Goal: Task Accomplishment & Management: Manage account settings

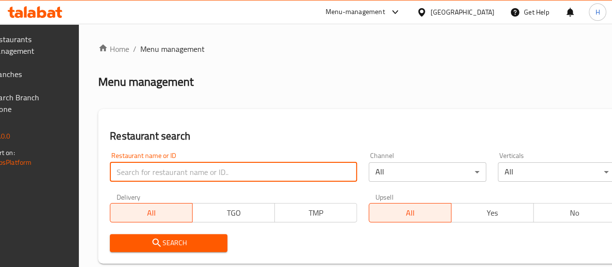
click at [189, 169] on input "search" at bounding box center [233, 171] width 247 height 19
type input "t"
type input "704020"
click button "Search" at bounding box center [169, 243] width 118 height 18
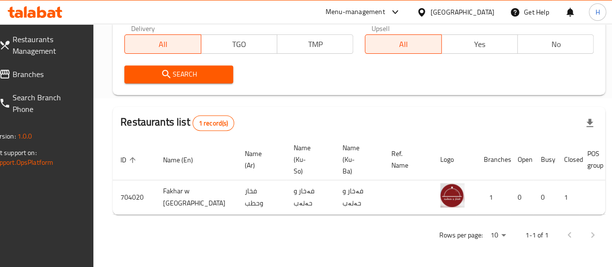
scroll to position [0, 95]
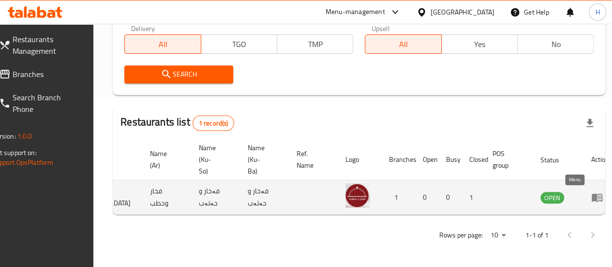
click at [592, 193] on icon "enhanced table" at bounding box center [597, 197] width 11 height 8
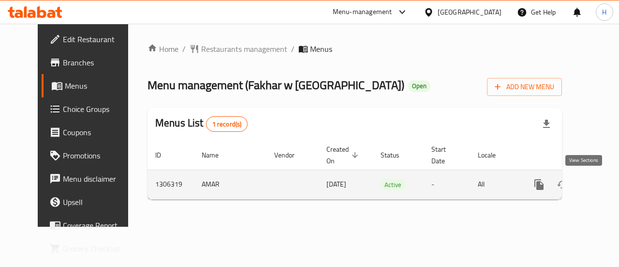
click at [603, 184] on icon "enhanced table" at bounding box center [609, 185] width 12 height 12
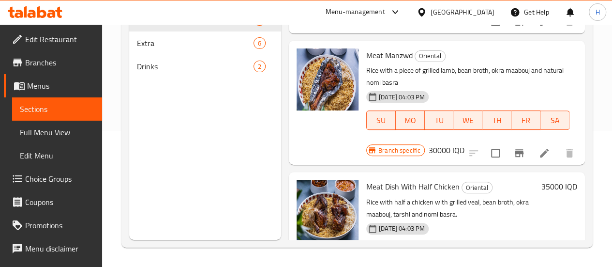
scroll to position [491, 0]
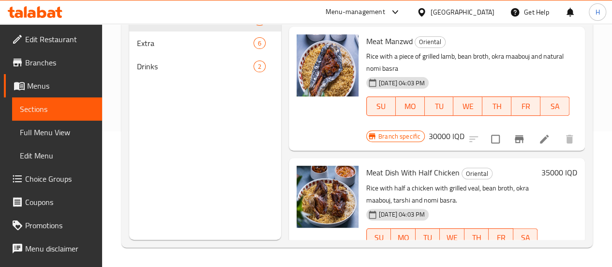
click at [531, 248] on li at bounding box center [544, 256] width 27 height 17
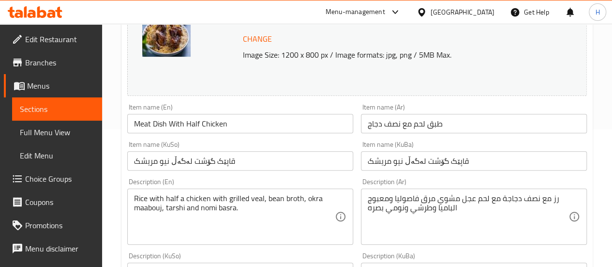
scroll to position [139, 0]
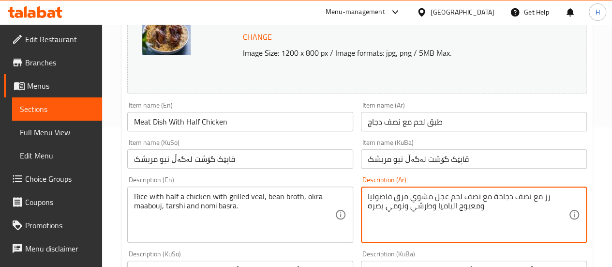
type textarea "رز مع نصف دجاجة مع نصف لحم عجل مشوي مرق فاصوليا ومعبوج الباميا وطرشي ونومي بصره"
click at [426, 119] on input "طبق لحم مع نصف دجاج" at bounding box center [474, 121] width 226 height 19
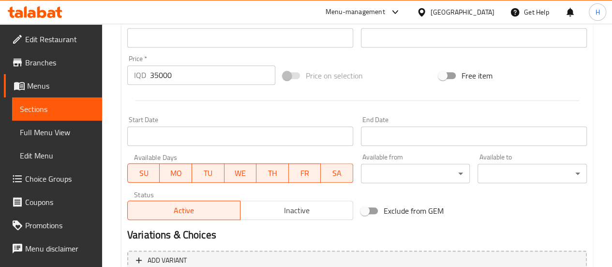
scroll to position [542, 0]
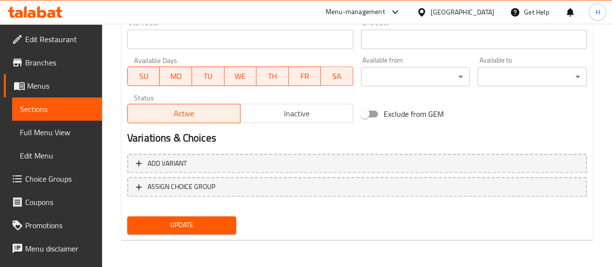
type input "طبق نصف لحم مع نصف دجاج"
click at [190, 226] on span "Update" at bounding box center [182, 225] width 94 height 12
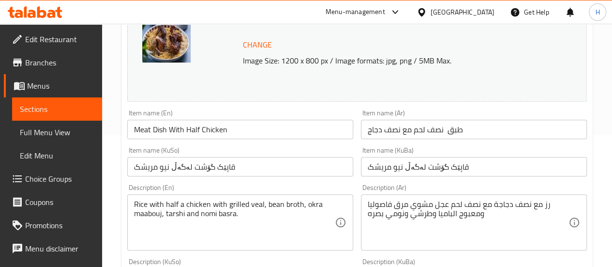
scroll to position [0, 0]
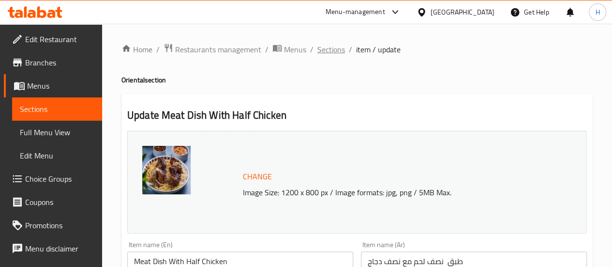
click at [325, 51] on span "Sections" at bounding box center [331, 50] width 28 height 12
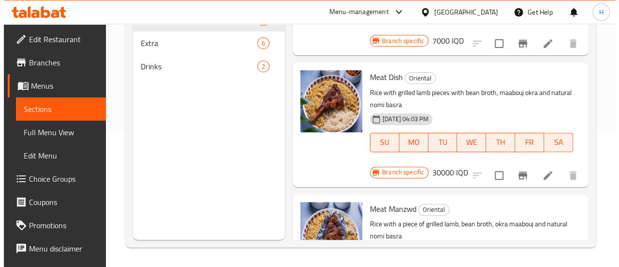
scroll to position [323, 0]
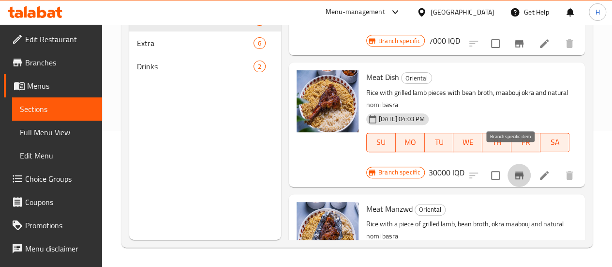
click at [521, 164] on button "Branch-specific-item" at bounding box center [518, 175] width 23 height 23
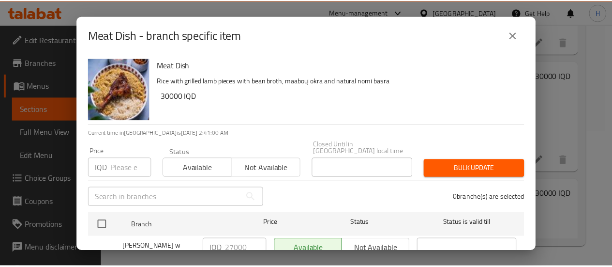
scroll to position [28, 0]
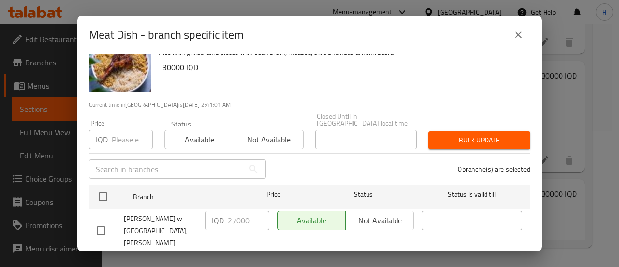
click at [105, 220] on input "checkbox" at bounding box center [101, 230] width 20 height 20
checkbox input "true"
drag, startPoint x: 234, startPoint y: 211, endPoint x: 198, endPoint y: 210, distance: 35.3
click at [198, 210] on div "Fakhar w [GEOGRAPHIC_DATA], Al Ashar IQD 27000 ​ Available Not available ​" at bounding box center [309, 231] width 433 height 48
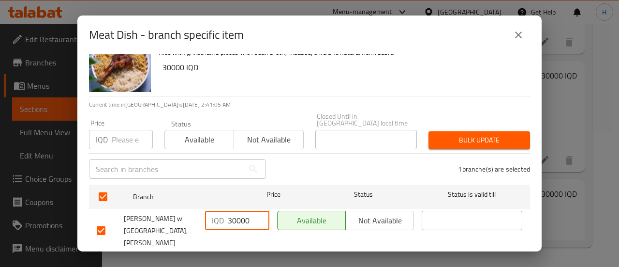
type input "30000"
click at [255, 259] on span "Save" at bounding box center [310, 265] width 426 height 12
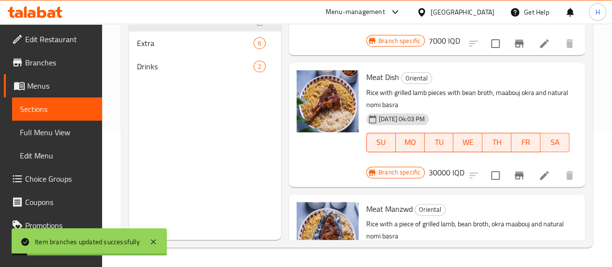
scroll to position [355, 0]
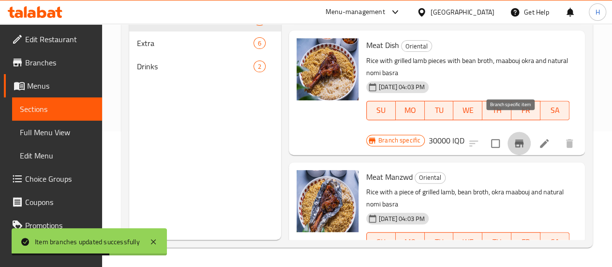
click at [515, 139] on icon "Branch-specific-item" at bounding box center [519, 143] width 9 height 8
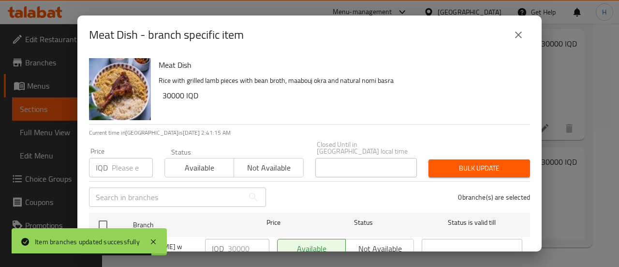
click at [518, 31] on icon "close" at bounding box center [519, 35] width 12 height 12
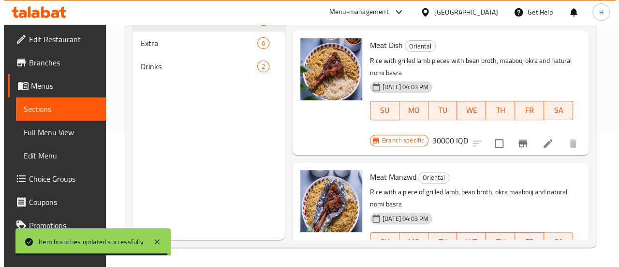
scroll to position [400, 0]
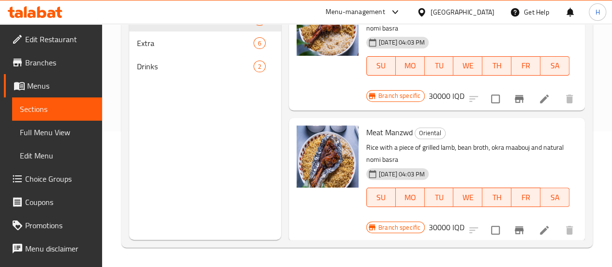
click at [515, 226] on icon "Branch-specific-item" at bounding box center [519, 230] width 9 height 8
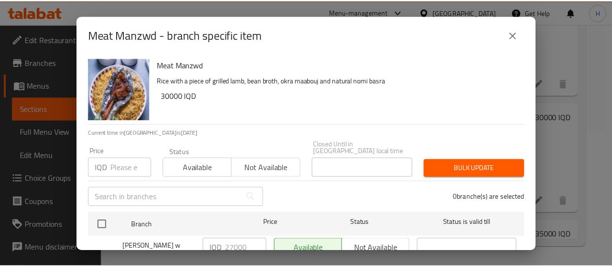
scroll to position [28, 0]
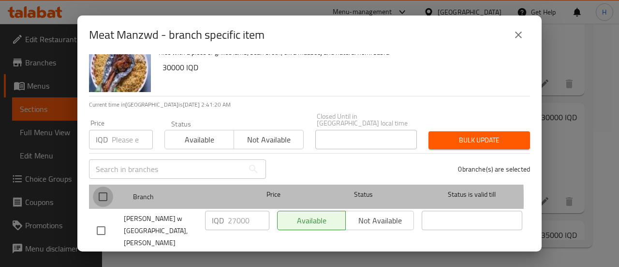
click at [106, 192] on input "checkbox" at bounding box center [103, 196] width 20 height 20
checkbox input "true"
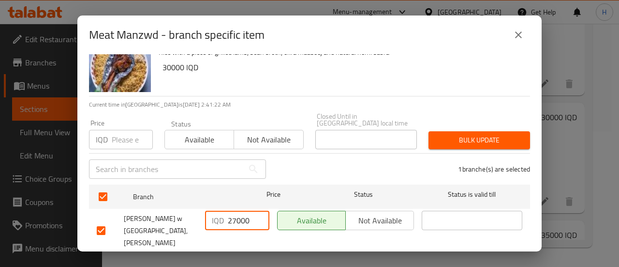
drag, startPoint x: 235, startPoint y: 213, endPoint x: 201, endPoint y: 217, distance: 34.6
click at [201, 217] on div "IQD 27000 ​" at bounding box center [237, 231] width 72 height 48
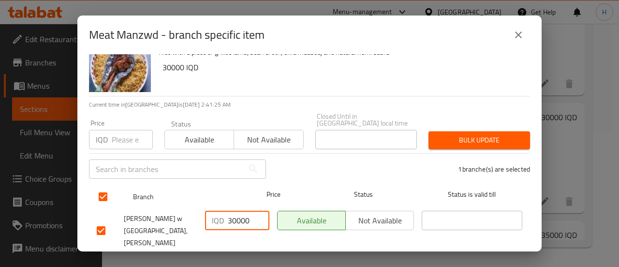
type input "30000"
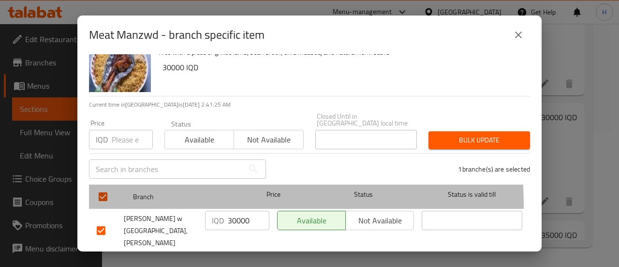
click at [127, 198] on div at bounding box center [111, 196] width 36 height 28
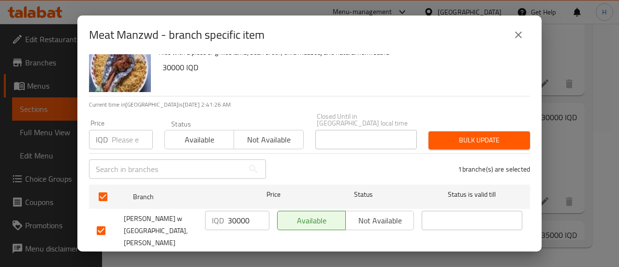
click at [187, 259] on span "Save" at bounding box center [310, 265] width 426 height 12
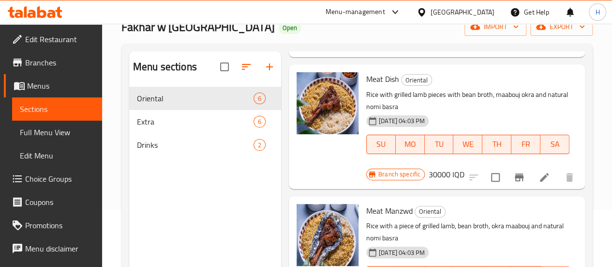
scroll to position [57, 0]
click at [464, 168] on div "Branch specific 30000 IQD" at bounding box center [415, 175] width 98 height 14
click at [423, 169] on div "Meat Dish Oriental Rice with grilled lamb pieces with bean broth, maabouj okra …" at bounding box center [467, 120] width 211 height 103
click at [425, 200] on div "Meat Manzwd Oriental Rice with a piece of grilled lamb, bean broth, okra maabou…" at bounding box center [467, 251] width 211 height 103
click at [423, 173] on div "Meat Dish Oriental Rice with grilled lamb pieces with bean broth, maabouj okra …" at bounding box center [437, 127] width 296 height 124
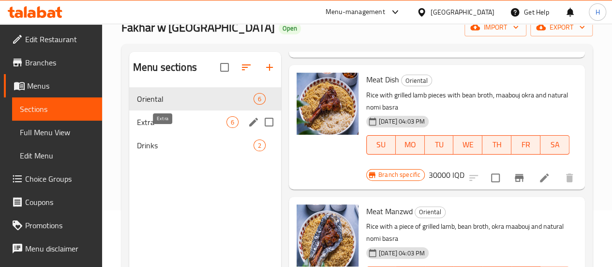
click at [160, 128] on span "Extra" at bounding box center [181, 122] width 89 height 12
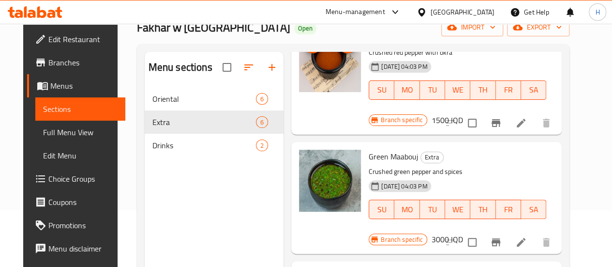
scroll to position [135, 0]
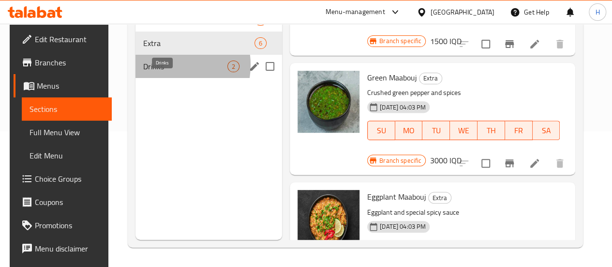
click at [161, 72] on span "Drinks" at bounding box center [185, 66] width 84 height 12
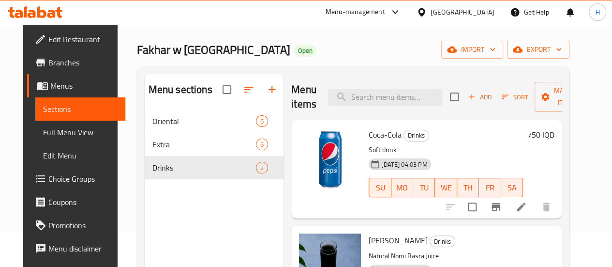
scroll to position [33, 0]
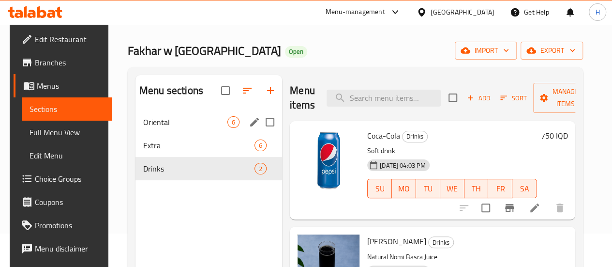
click at [152, 128] on span "Oriental" at bounding box center [185, 122] width 84 height 12
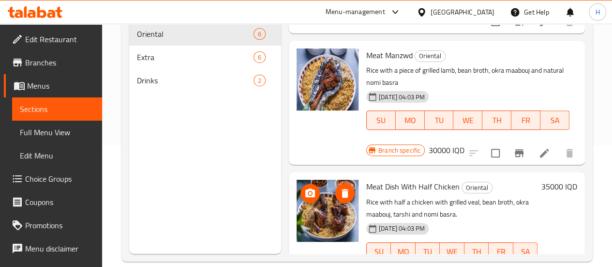
scroll to position [135, 0]
